Goal: Transaction & Acquisition: Purchase product/service

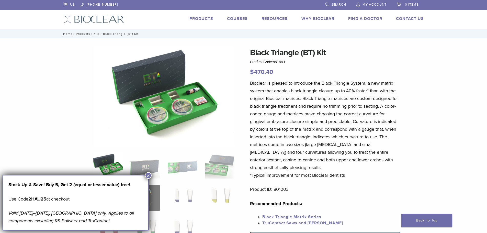
click at [192, 125] on img at bounding box center [163, 97] width 141 height 100
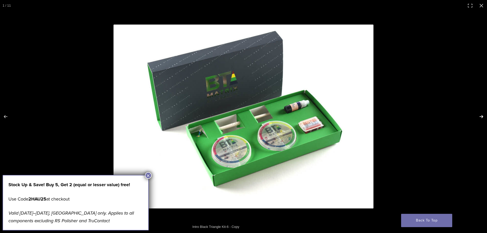
click at [483, 115] on button "Next (arrow right)" at bounding box center [478, 117] width 18 height 26
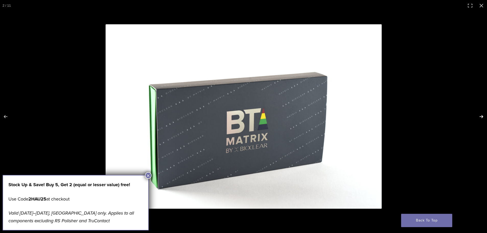
click at [483, 115] on button "Next (arrow right)" at bounding box center [478, 117] width 18 height 26
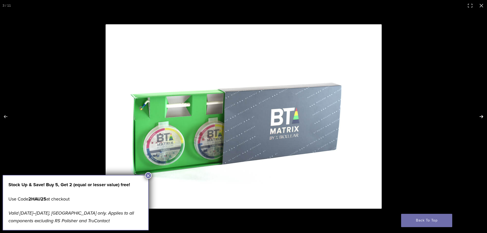
click at [482, 115] on button "Next (arrow right)" at bounding box center [478, 117] width 18 height 26
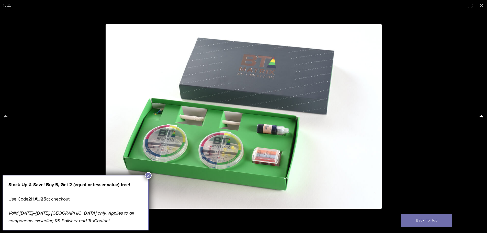
click at [482, 115] on button "Next (arrow right)" at bounding box center [478, 117] width 18 height 26
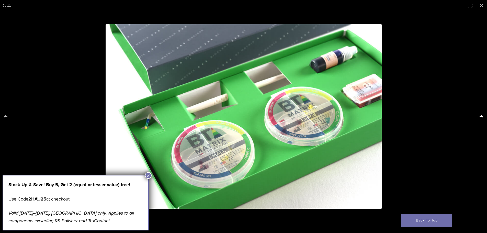
click at [482, 115] on button "Next (arrow right)" at bounding box center [478, 117] width 18 height 26
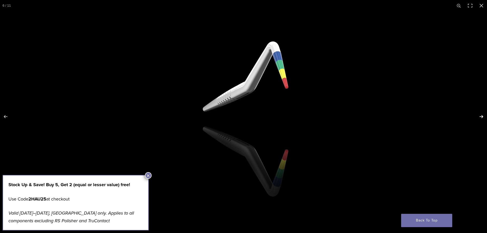
click at [471, 114] on button "Next (arrow right)" at bounding box center [478, 117] width 18 height 26
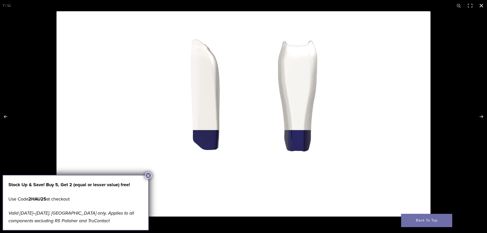
click at [468, 112] on div at bounding box center [300, 127] width 487 height 233
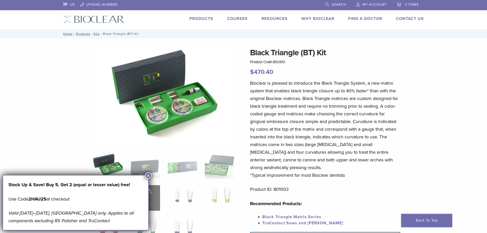
click at [146, 174] on button "×" at bounding box center [148, 175] width 7 height 7
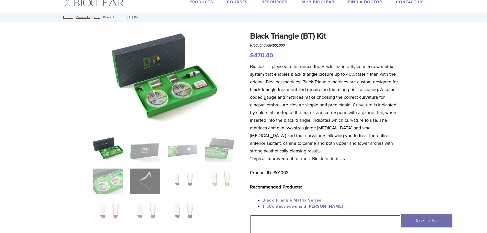
scroll to position [26, 0]
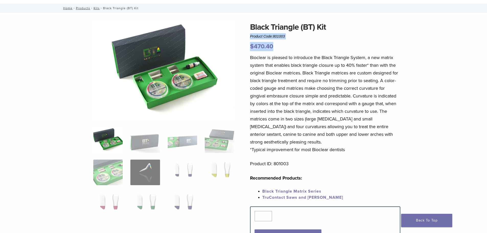
drag, startPoint x: 248, startPoint y: 39, endPoint x: 280, endPoint y: 43, distance: 32.3
click at [275, 42] on div "Black Triangle (BT) Kit Product Code: 801003 $ 470.40 Black Triangle (BT) Kit P…" at bounding box center [244, 191] width 368 height 340
click at [290, 47] on p "$ 470.40" at bounding box center [325, 46] width 150 height 9
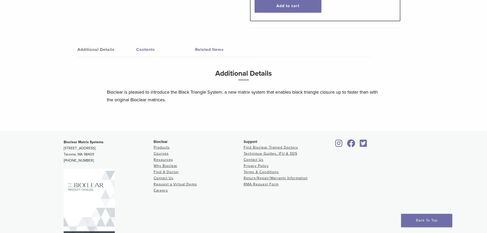
scroll to position [276, 0]
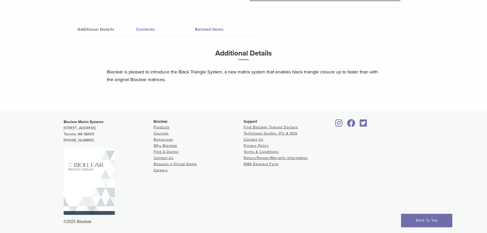
click at [146, 30] on link "Contents" at bounding box center [165, 29] width 59 height 14
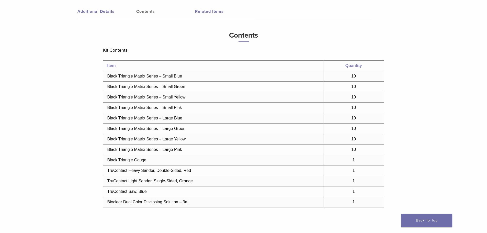
scroll to position [302, 0]
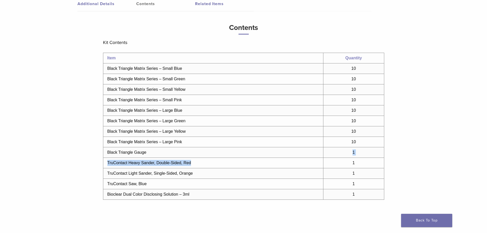
drag, startPoint x: 198, startPoint y: 149, endPoint x: 195, endPoint y: 164, distance: 15.0
click at [195, 164] on tbody "Item Quantity Black Triangle Matrix Series – Small Blue 10 Black Triangle Matri…" at bounding box center [243, 126] width 281 height 147
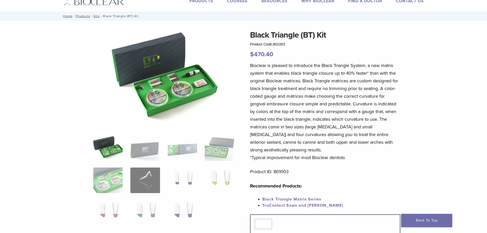
scroll to position [0, 0]
